Goal: Answer question/provide support: Share knowledge or assist other users

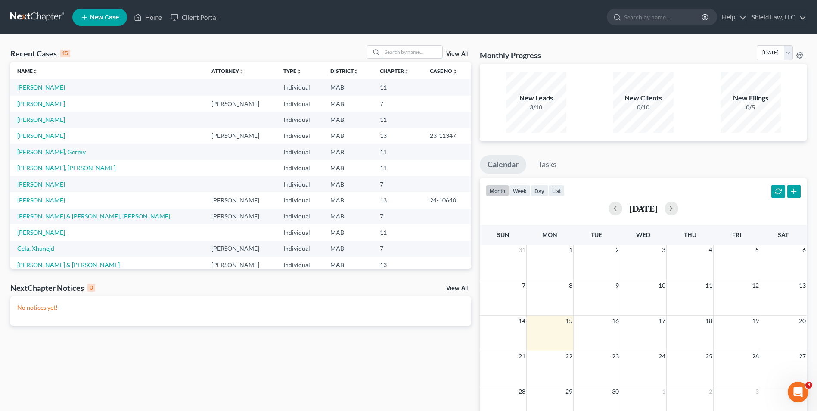
click at [404, 50] on input "search" at bounding box center [412, 52] width 60 height 12
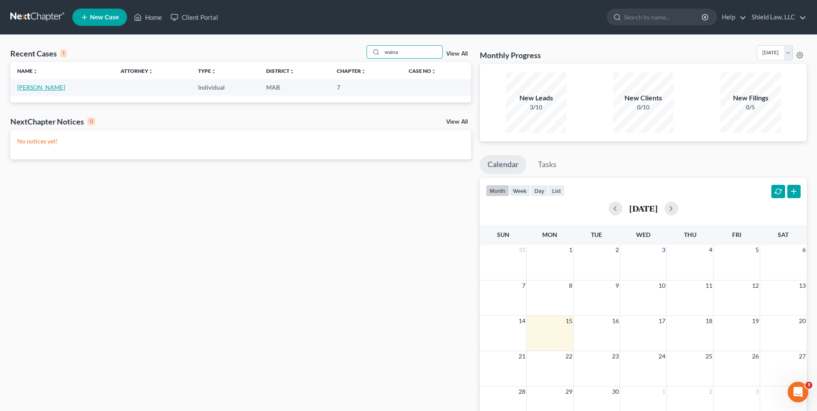
type input "waina"
click at [48, 85] on link "[PERSON_NAME]" at bounding box center [41, 87] width 48 height 7
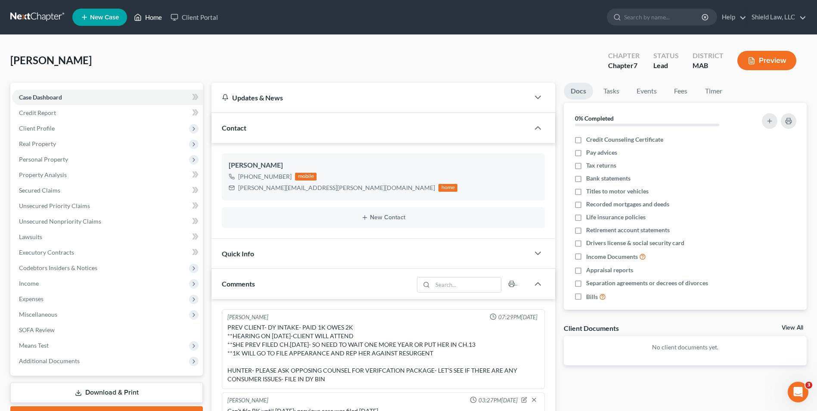
click at [150, 12] on link "Home" at bounding box center [148, 17] width 37 height 16
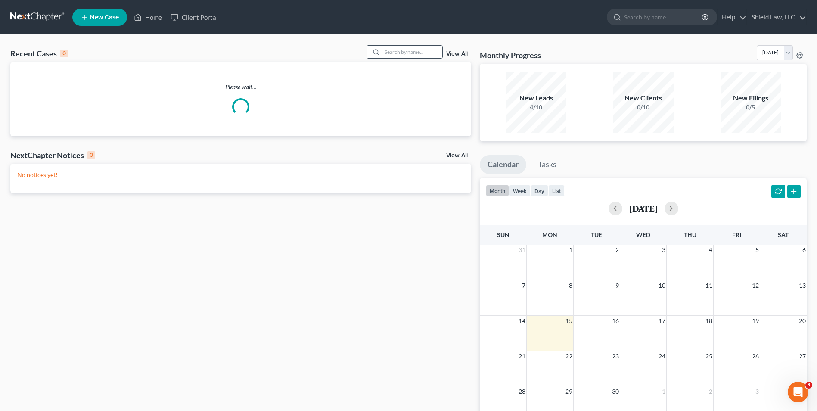
click at [435, 50] on input "search" at bounding box center [412, 52] width 60 height 12
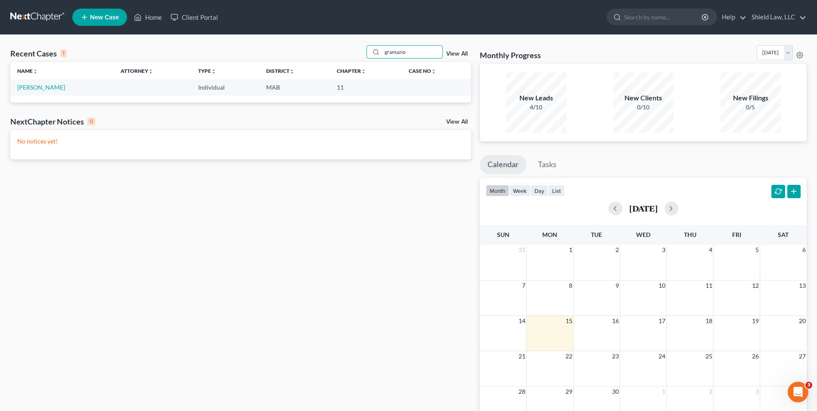
type input "gramazio"
drag, startPoint x: 47, startPoint y: 93, endPoint x: 47, endPoint y: 86, distance: 7.3
click at [46, 93] on td "[PERSON_NAME]" at bounding box center [61, 87] width 103 height 16
click at [47, 86] on link "[PERSON_NAME]" at bounding box center [41, 87] width 48 height 7
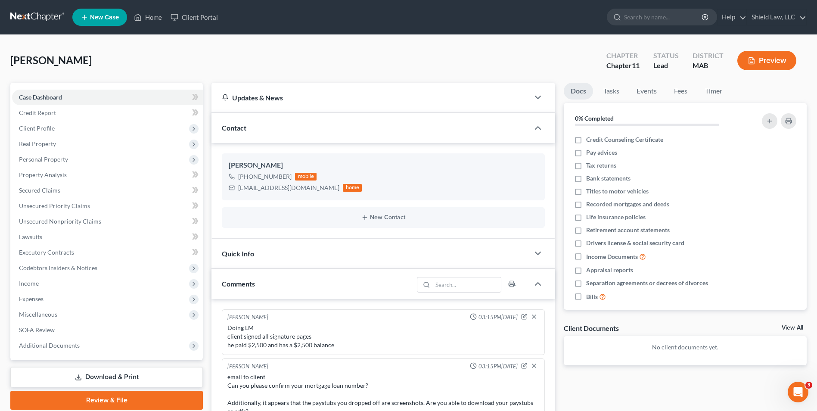
scroll to position [730, 0]
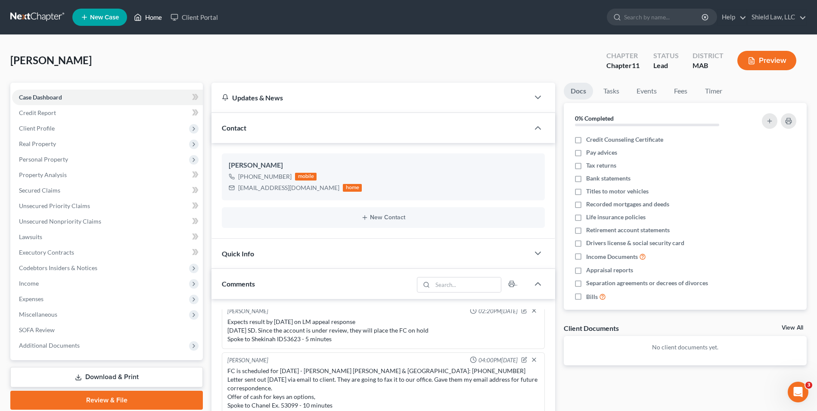
drag, startPoint x: 152, startPoint y: 11, endPoint x: 343, endPoint y: 62, distance: 197.5
click at [152, 11] on link "Home" at bounding box center [148, 17] width 37 height 16
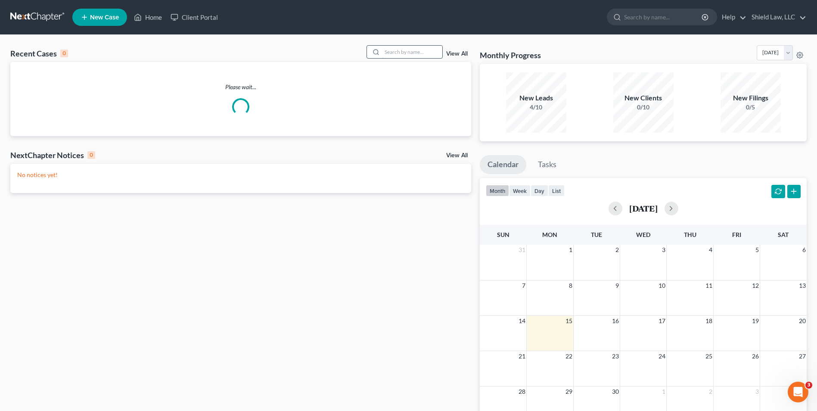
click at [411, 53] on input "search" at bounding box center [412, 52] width 60 height 12
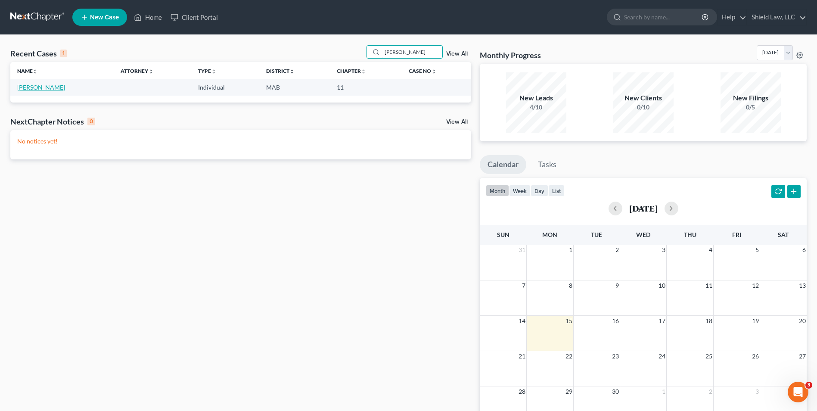
type input "[PERSON_NAME]"
click at [40, 84] on link "[PERSON_NAME]" at bounding box center [41, 87] width 48 height 7
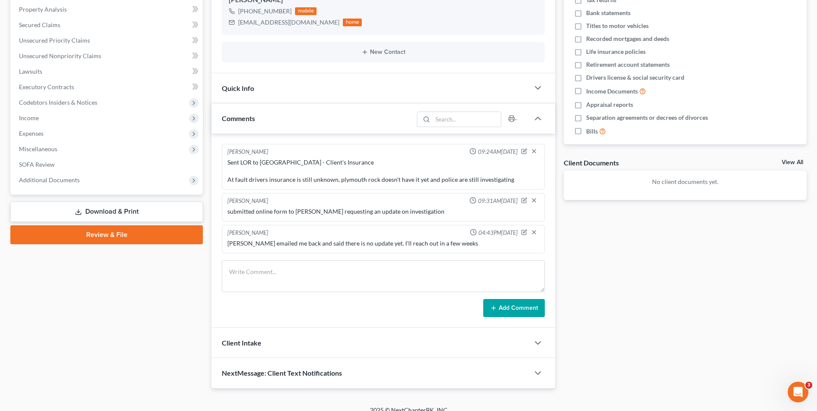
scroll to position [176, 0]
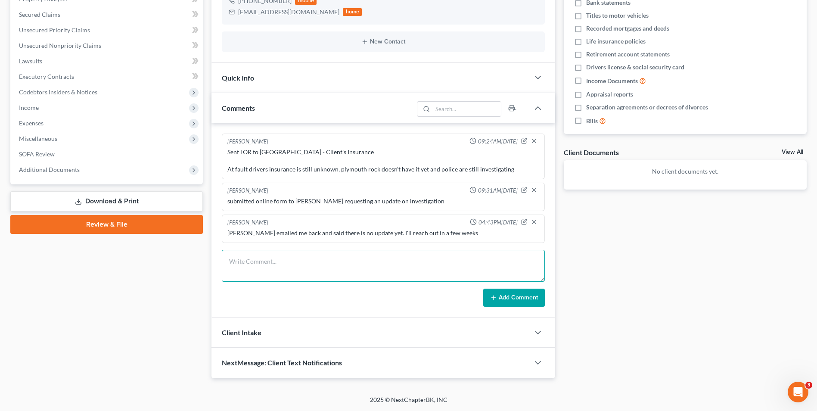
click at [337, 266] on textarea at bounding box center [383, 266] width 323 height 32
click at [317, 271] on textarea at bounding box center [383, 266] width 323 height 32
click at [233, 270] on textarea "3rd Party Insurance [PHONE_NUMBER]" at bounding box center [383, 266] width 323 height 32
click at [293, 273] on textarea "3rd Party Insurance [PHONE_NUMBER]" at bounding box center [383, 266] width 323 height 32
click at [280, 269] on textarea "3rd Party Insurance [PHONE_NUMBER]: number for Budget Truck" at bounding box center [383, 266] width 323 height 32
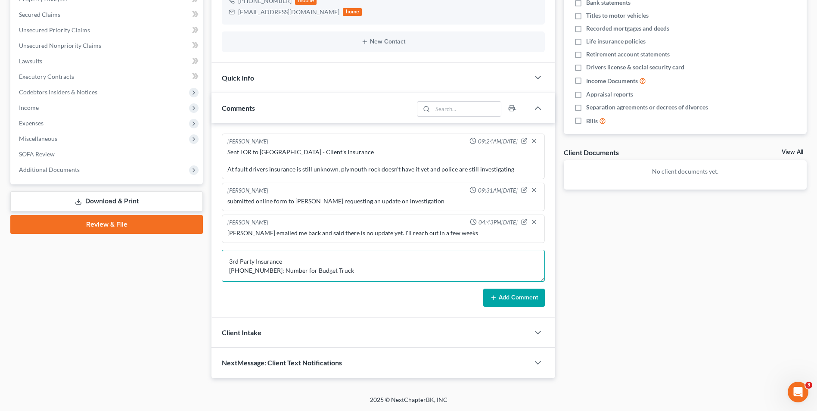
click at [361, 270] on textarea "3rd Party Insurance [PHONE_NUMBER]: Number for Budget Truck" at bounding box center [383, 266] width 323 height 32
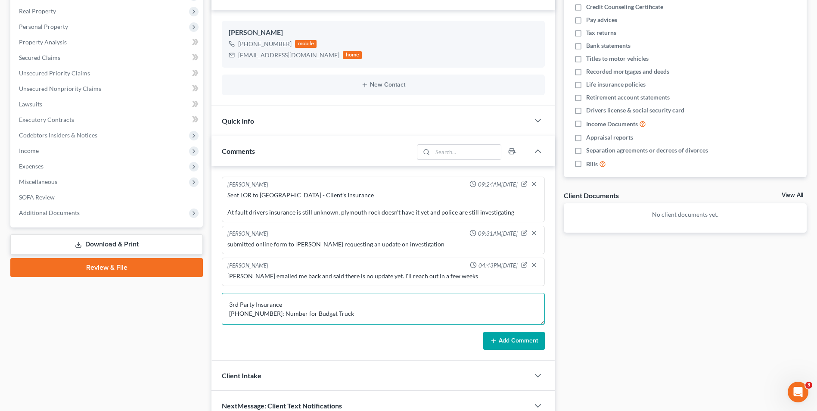
scroll to position [11, 0]
click at [230, 320] on textarea "3rd Party Insurance [PHONE_NUMBER]: Number for Budget Truck [PHONE_NUMBER] - Cl…" at bounding box center [383, 309] width 323 height 32
drag, startPoint x: 231, startPoint y: 312, endPoint x: 227, endPoint y: 306, distance: 6.4
click at [227, 306] on textarea "3rd Party Insurance [PHONE_NUMBER]: Number for Budget Truck [PHONE_NUMBER] - Cl…" at bounding box center [383, 309] width 323 height 32
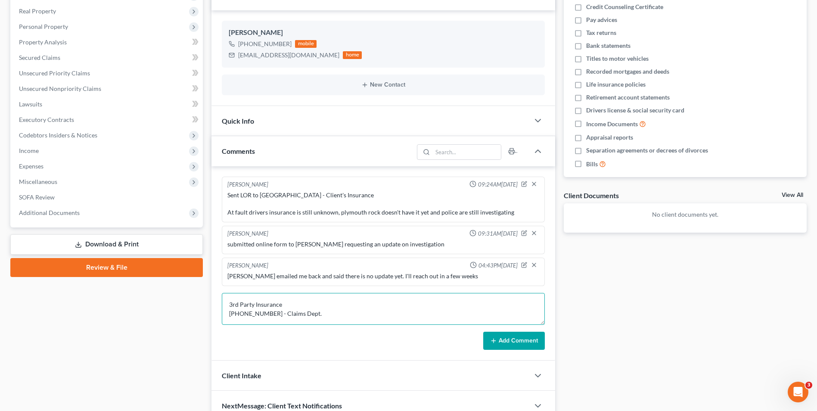
click at [341, 310] on textarea "3rd Party Insurance [PHONE_NUMBER] - Claims Dept." at bounding box center [383, 309] width 323 height 32
type textarea "3rd Party Insurance [PHONE_NUMBER] - Claims Dept."
click at [501, 348] on button "Add Comment" at bounding box center [514, 341] width 62 height 18
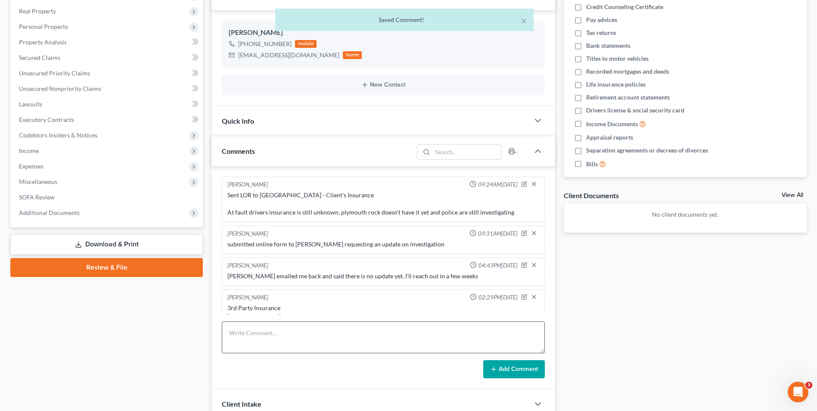
scroll to position [12, 0]
